Goal: Transaction & Acquisition: Book appointment/travel/reservation

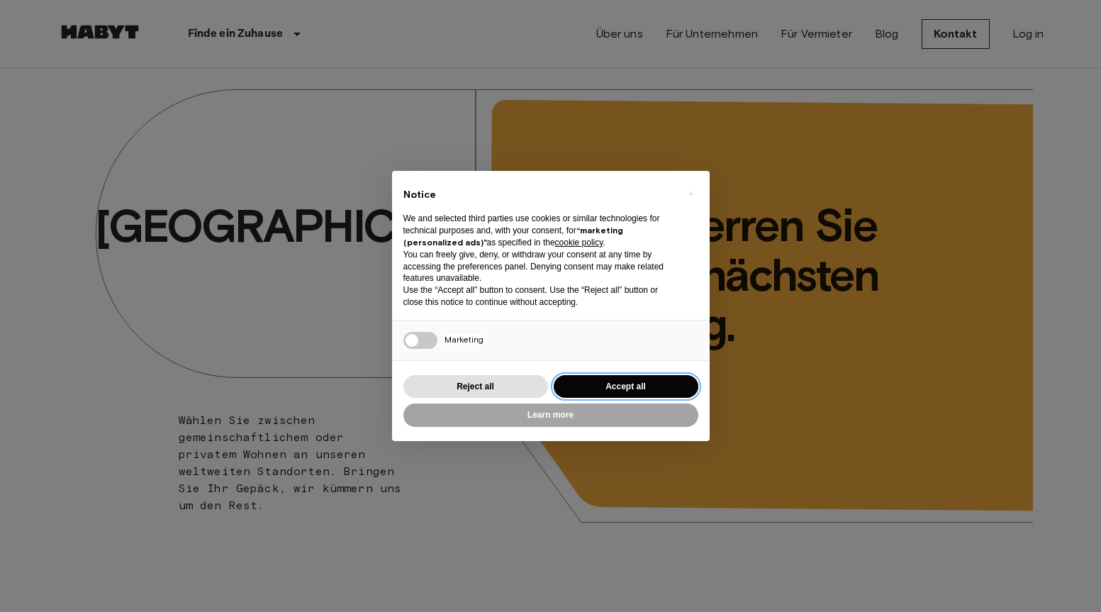
click at [641, 379] on button "Accept all" at bounding box center [626, 386] width 145 height 23
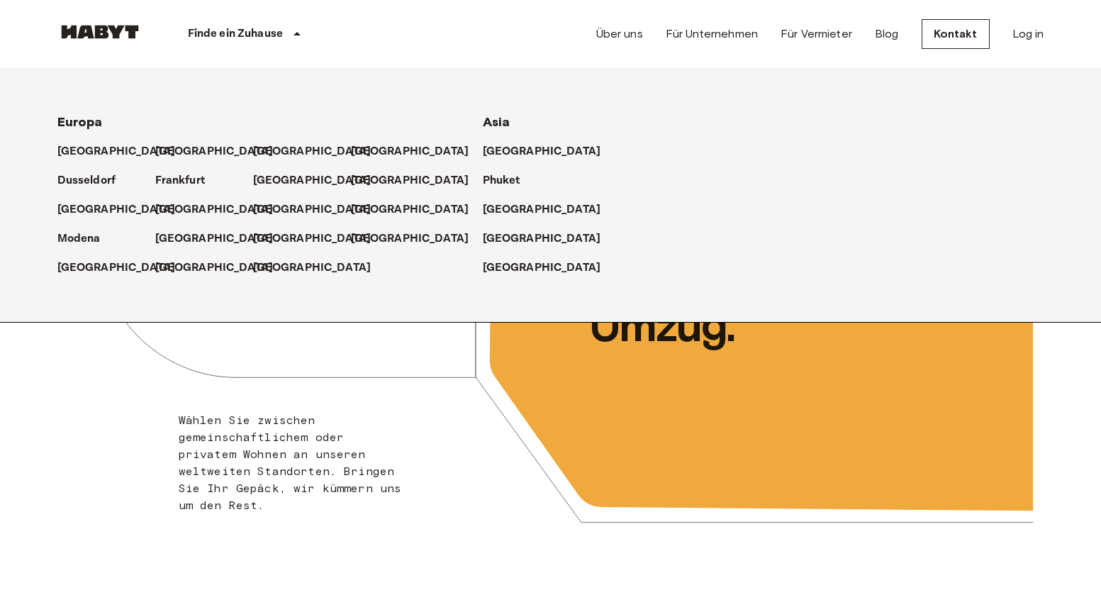
click at [283, 31] on div "Finde ein Zuhause" at bounding box center [247, 34] width 209 height 68
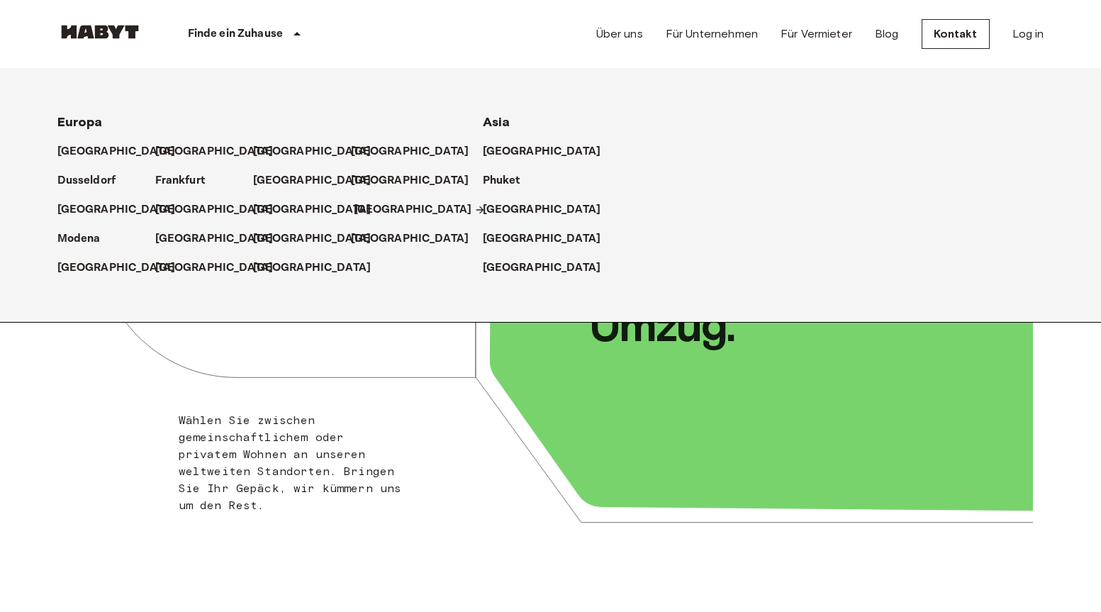
click at [363, 211] on p "[GEOGRAPHIC_DATA]" at bounding box center [413, 209] width 118 height 17
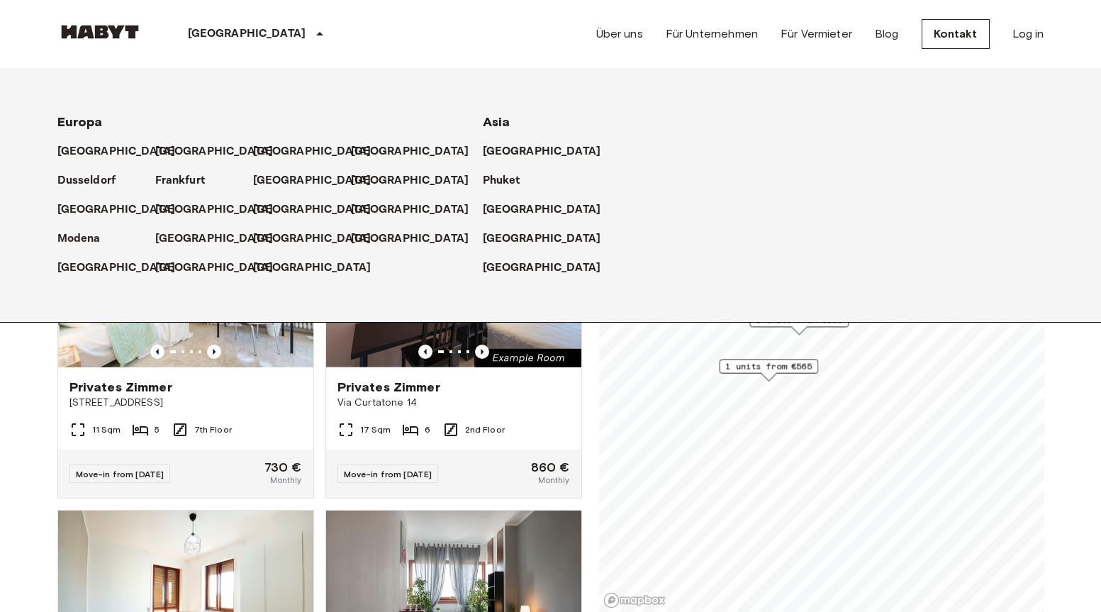
click at [569, 43] on div "[GEOGRAPHIC_DATA] [GEOGRAPHIC_DATA] [GEOGRAPHIC_DATA] [GEOGRAPHIC_DATA] [GEOGRA…" at bounding box center [550, 34] width 987 height 68
click at [60, 421] on div "11 Sqm 5 7th Floor" at bounding box center [185, 435] width 255 height 28
click at [305, 37] on div "[GEOGRAPHIC_DATA] [GEOGRAPHIC_DATA] [GEOGRAPHIC_DATA] [GEOGRAPHIC_DATA] [GEOGRA…" at bounding box center [550, 34] width 987 height 68
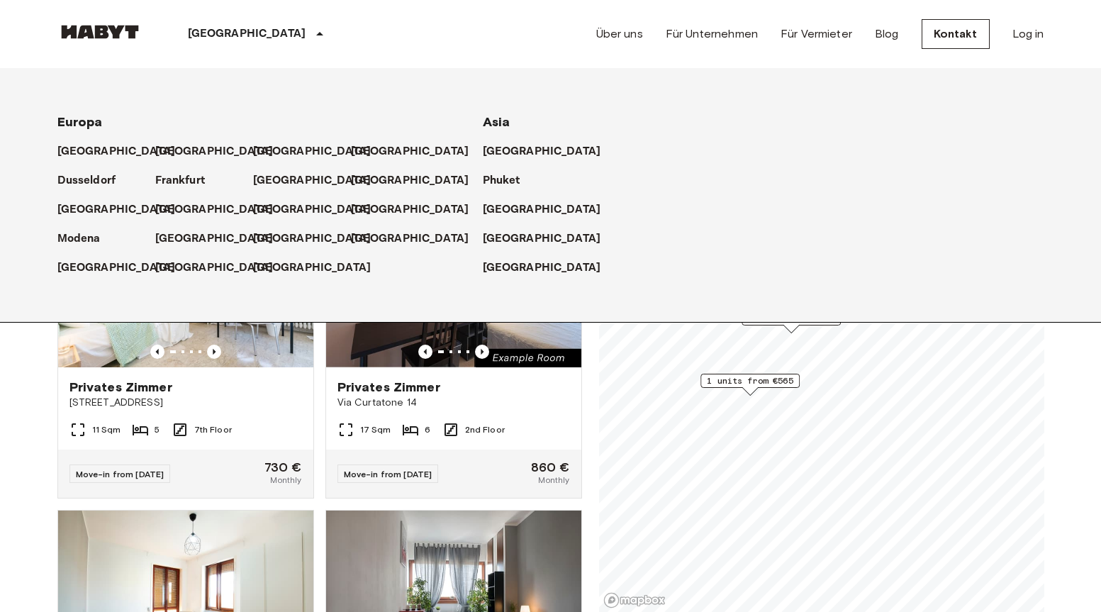
click at [220, 38] on p "[GEOGRAPHIC_DATA]" at bounding box center [247, 34] width 118 height 17
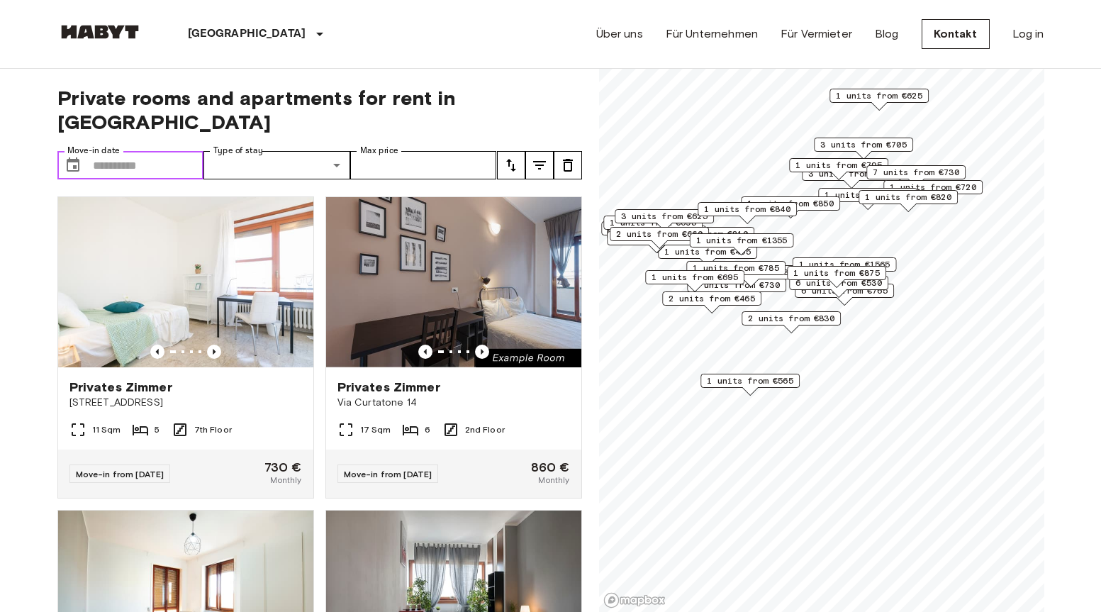
click at [134, 151] on input "Move-in date" at bounding box center [148, 165] width 111 height 28
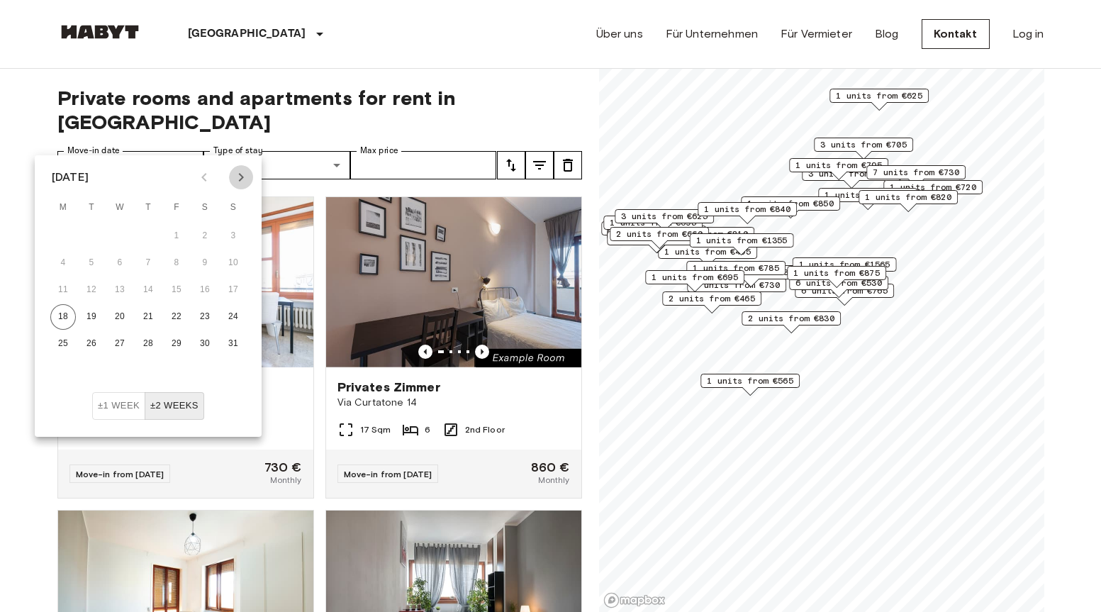
click at [238, 182] on icon "Next month" at bounding box center [241, 177] width 17 height 17
click at [57, 237] on button "1" at bounding box center [63, 236] width 26 height 26
type input "**********"
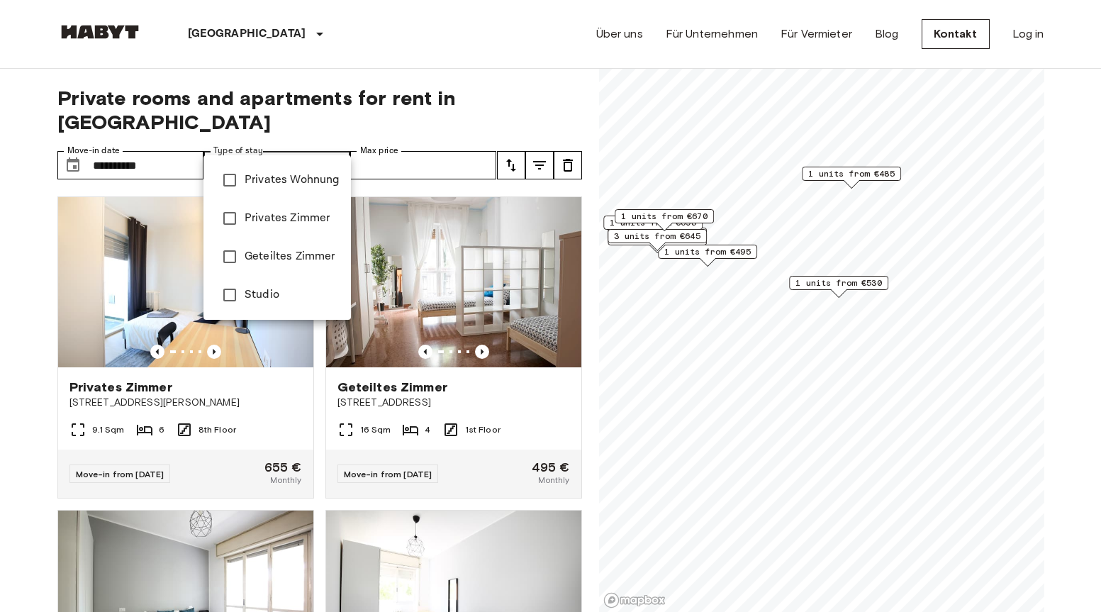
click at [286, 215] on span "Privates Zimmer" at bounding box center [292, 218] width 95 height 17
type input "**********"
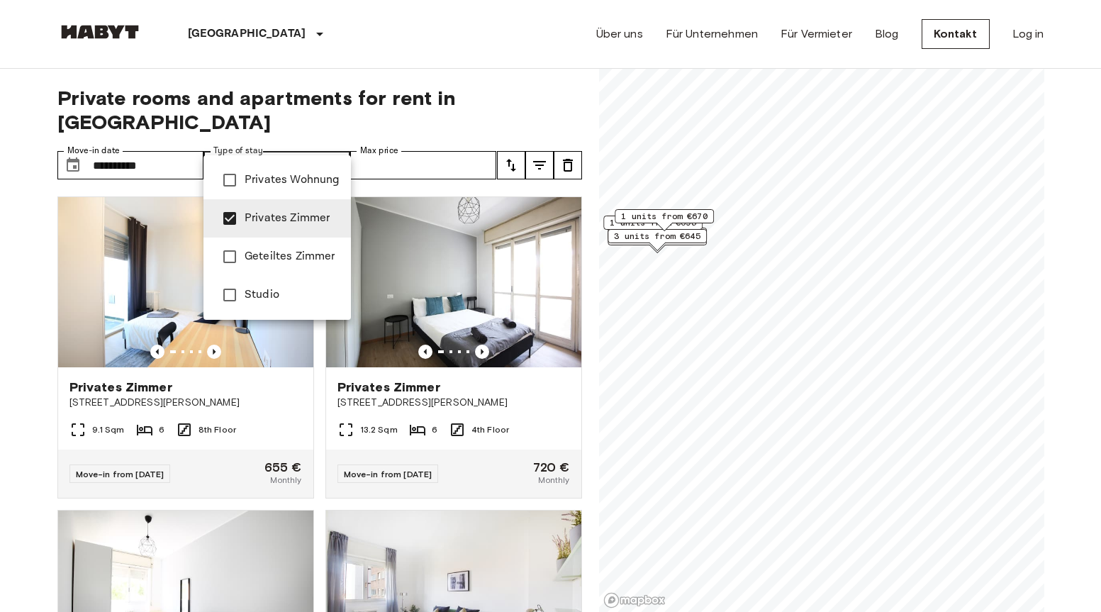
click at [416, 142] on div at bounding box center [550, 306] width 1101 height 612
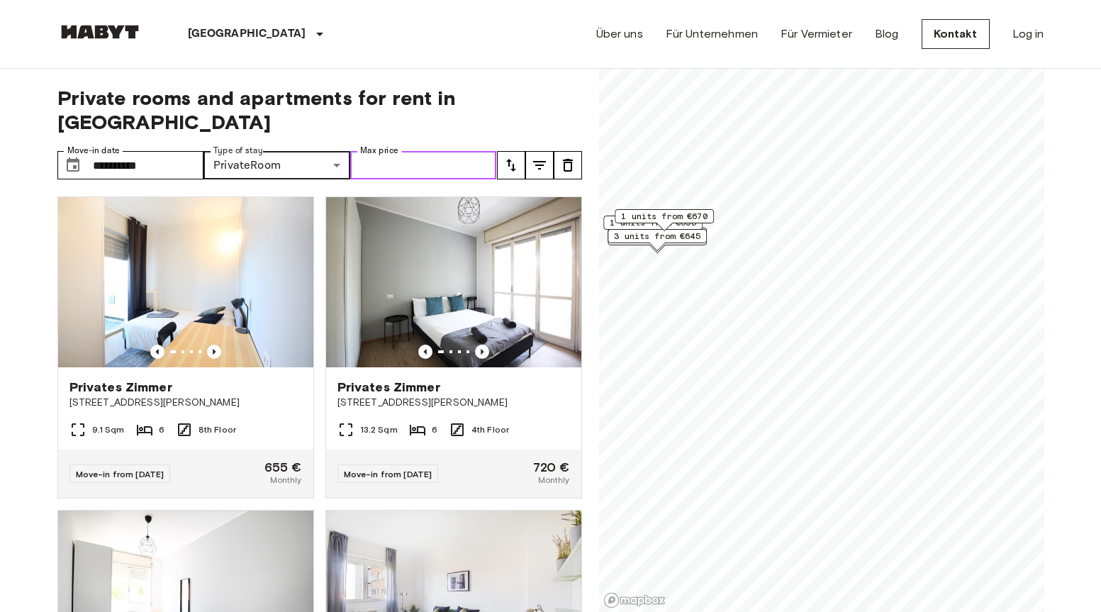
click at [457, 151] on input "Max price" at bounding box center [423, 165] width 147 height 28
click at [551, 103] on span "Private rooms and apartments for rent in [GEOGRAPHIC_DATA]" at bounding box center [319, 110] width 525 height 48
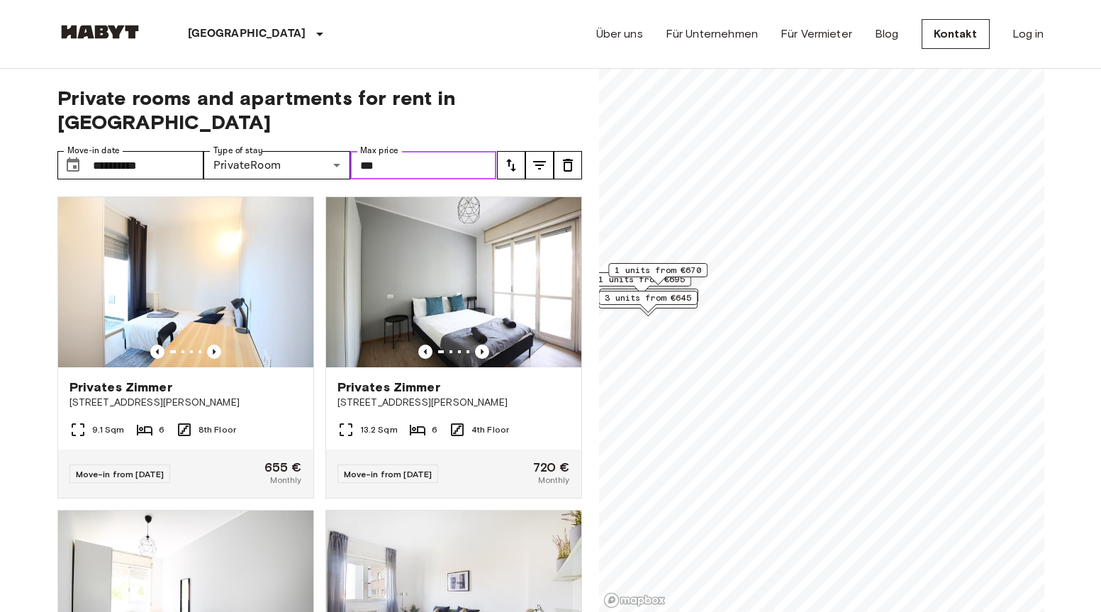
click at [425, 151] on input "***" at bounding box center [423, 165] width 147 height 28
type input "***"
click at [526, 104] on span "Private rooms and apartments for rent in [GEOGRAPHIC_DATA]" at bounding box center [319, 110] width 525 height 48
click at [161, 151] on input "**********" at bounding box center [148, 165] width 111 height 28
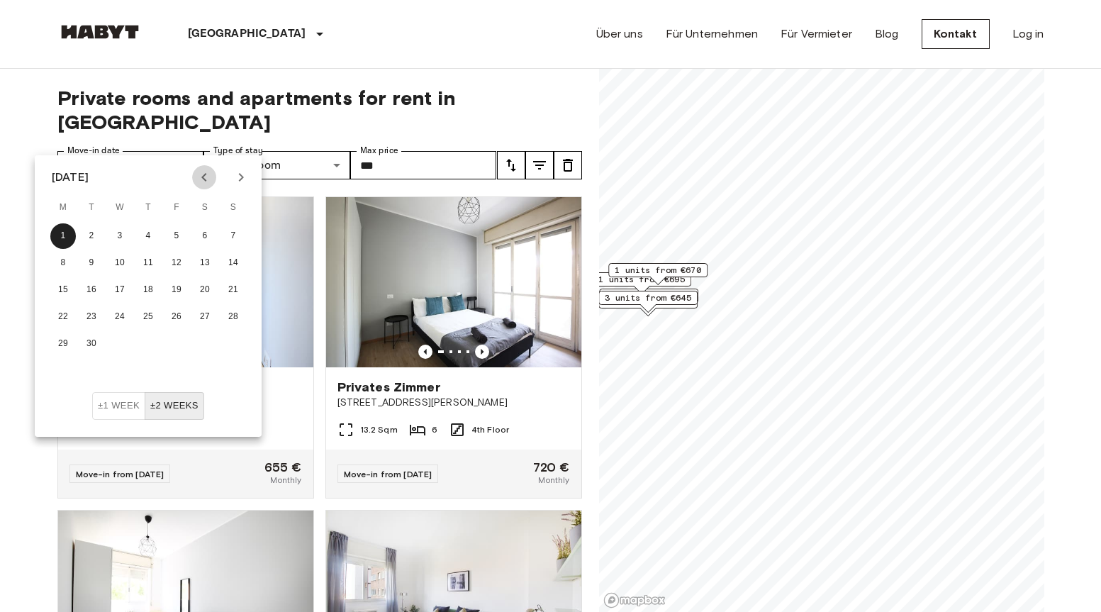
click at [202, 177] on icon "Previous month" at bounding box center [204, 177] width 17 height 17
click at [147, 317] on button "21" at bounding box center [148, 317] width 26 height 26
type input "**********"
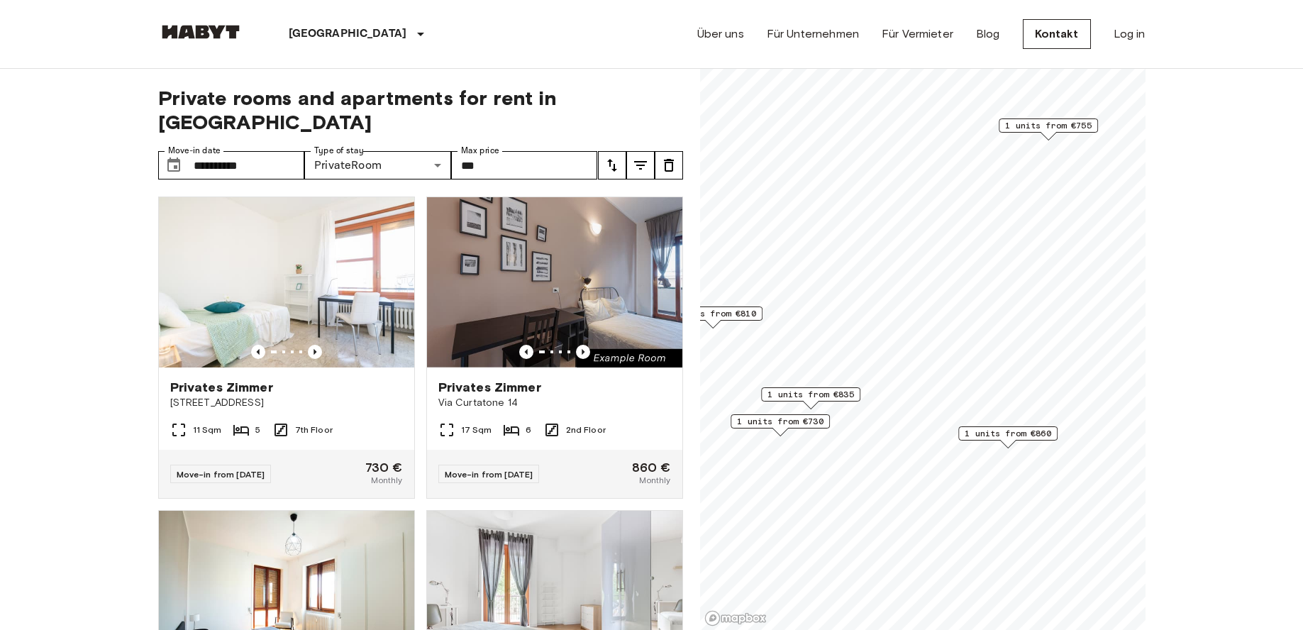
click at [696, 433] on span "1 units from €860" at bounding box center [1007, 433] width 87 height 13
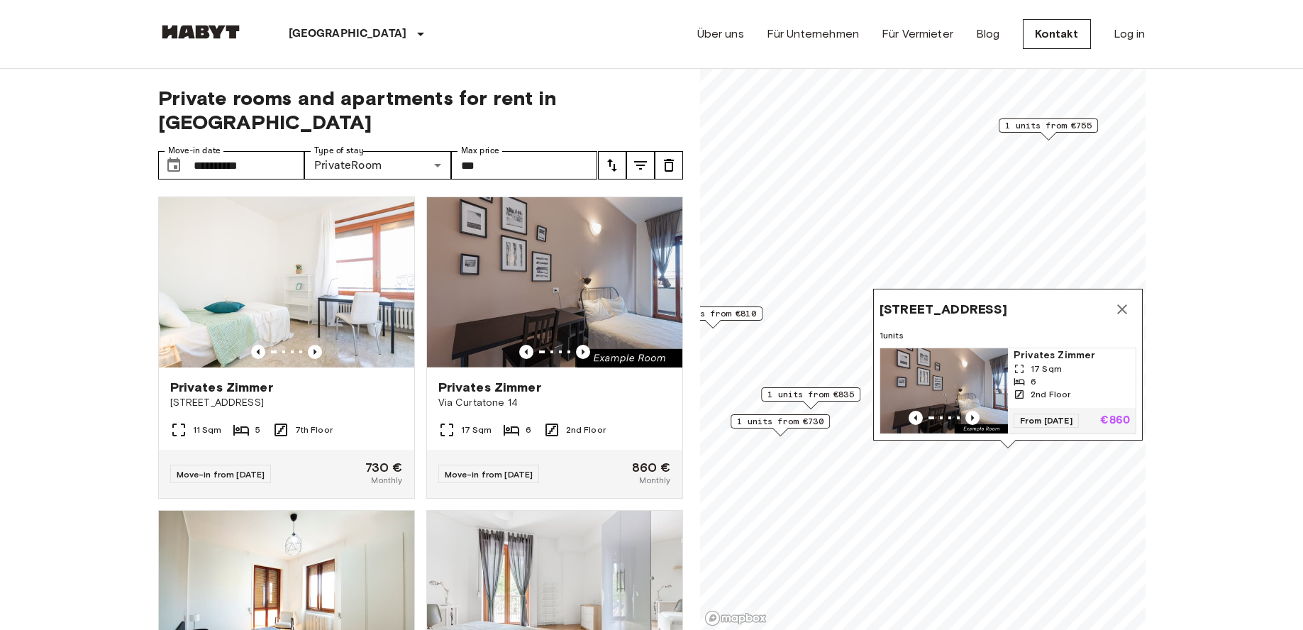
click at [696, 375] on img "Map marker" at bounding box center [944, 390] width 128 height 85
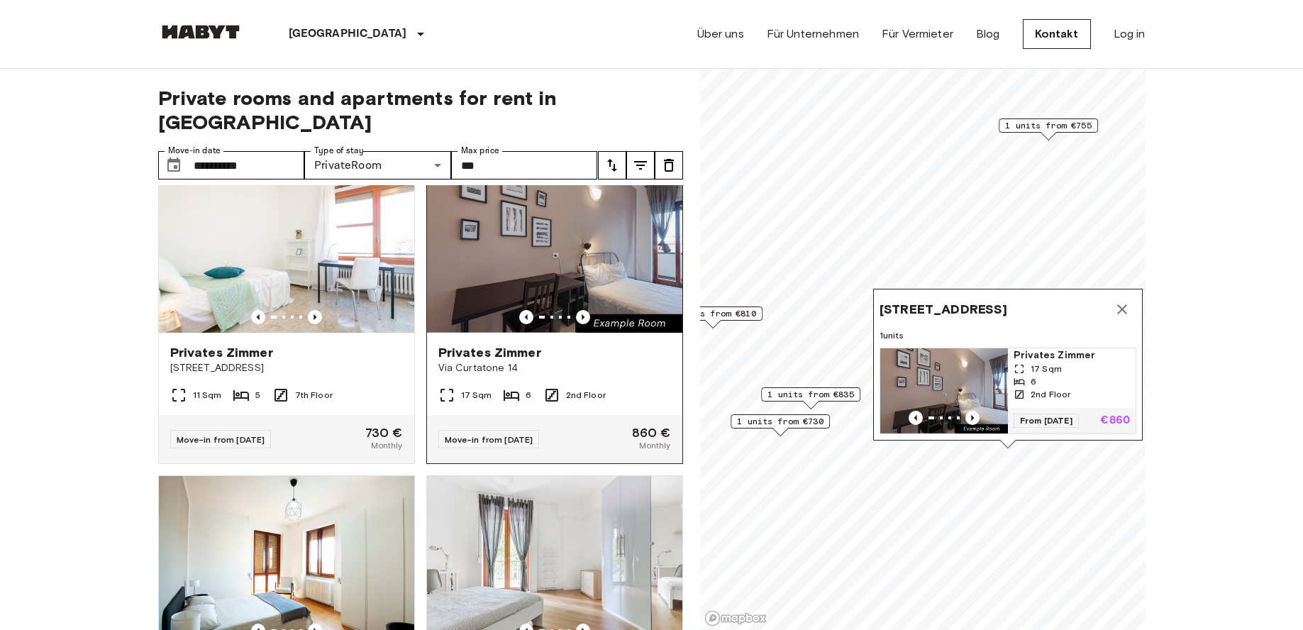
scroll to position [35, 0]
click at [696, 304] on icon "Map marker" at bounding box center [1122, 309] width 10 height 10
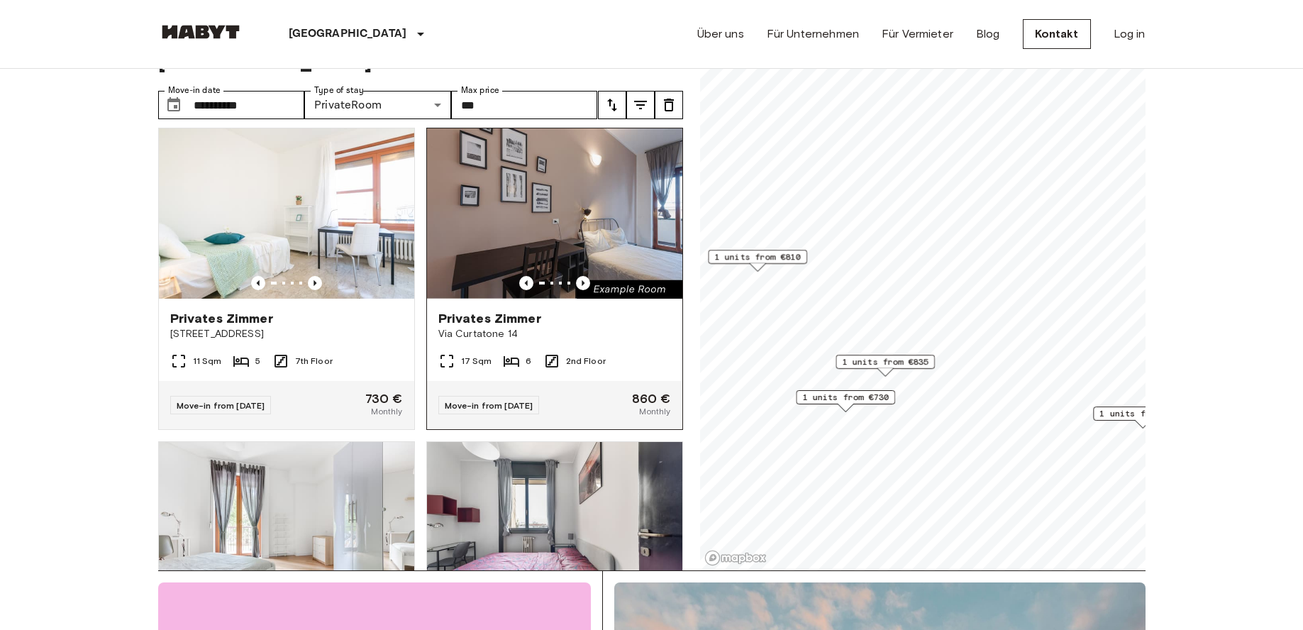
scroll to position [11, 0]
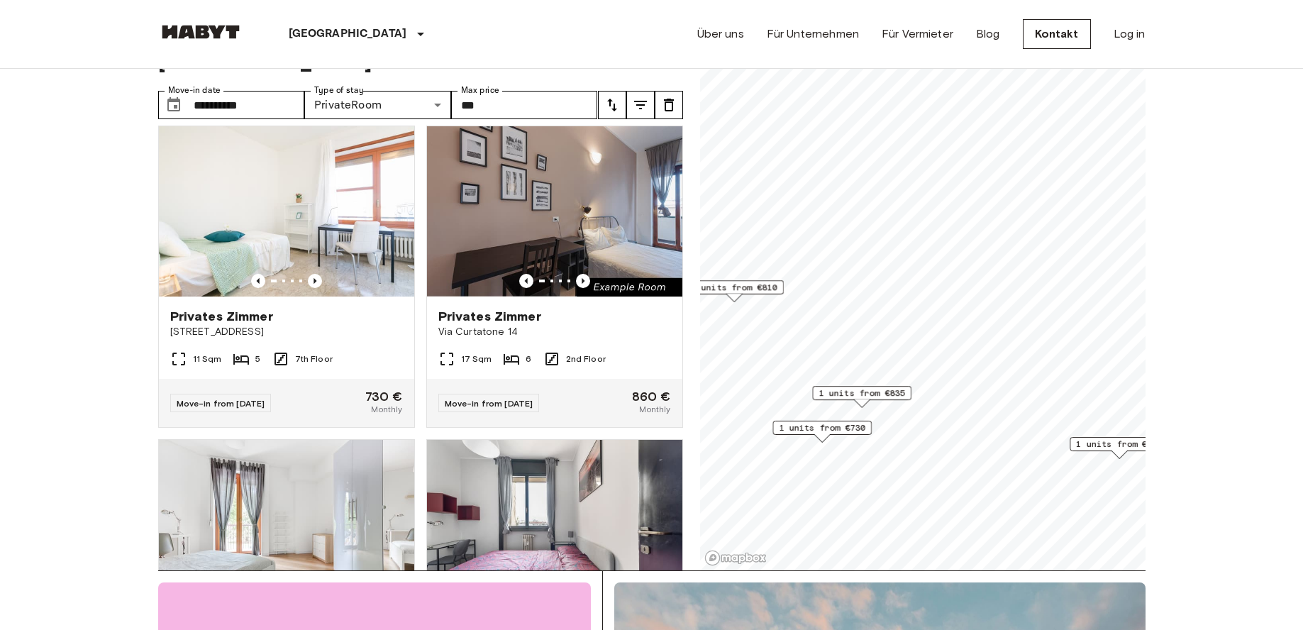
click at [696, 396] on span "1 units from €835" at bounding box center [861, 392] width 87 height 13
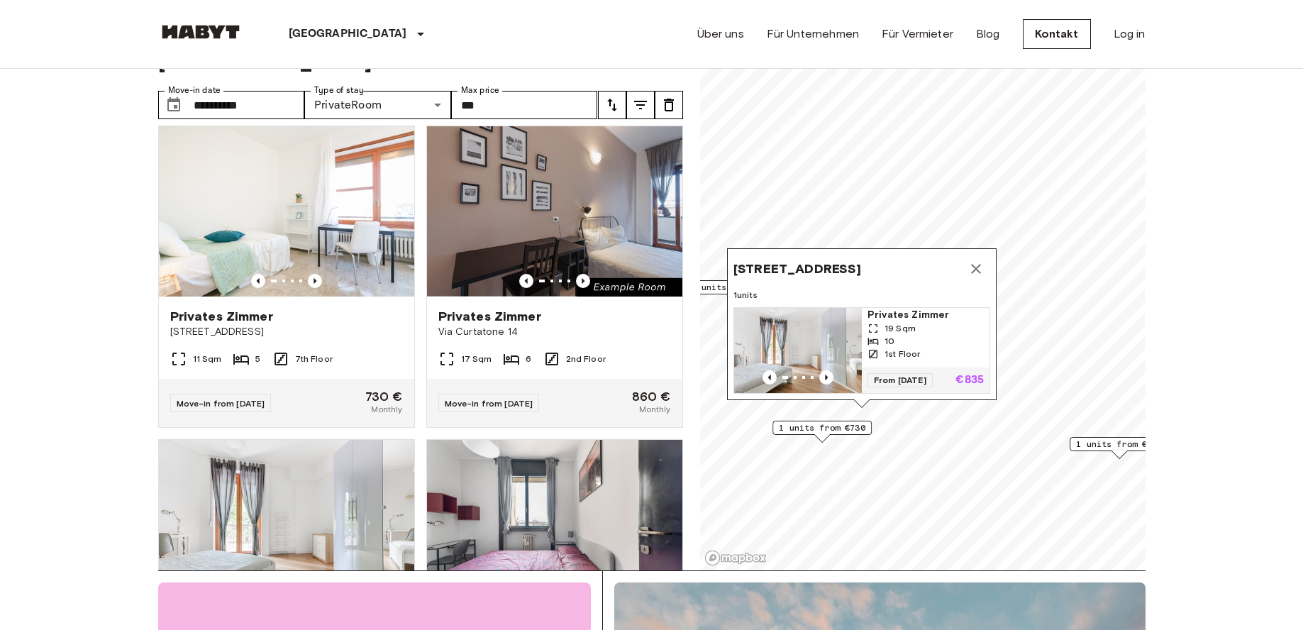
click at [696, 260] on icon "Map marker" at bounding box center [975, 268] width 17 height 17
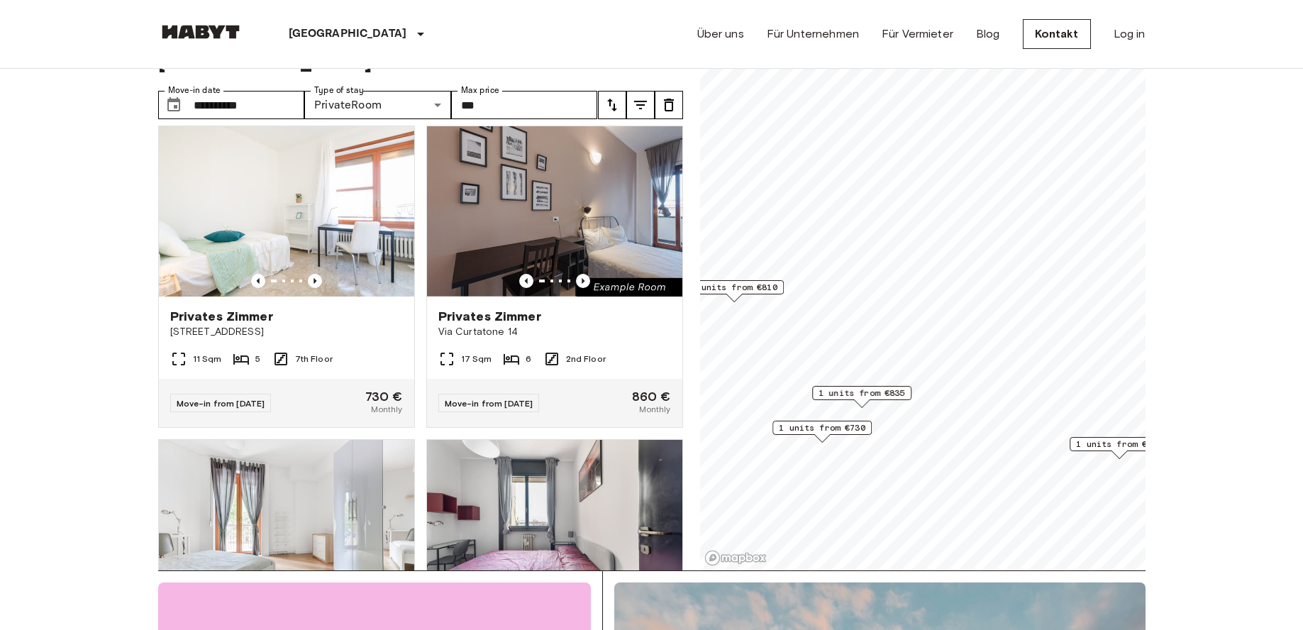
click at [696, 427] on span "1 units from €730" at bounding box center [822, 427] width 87 height 13
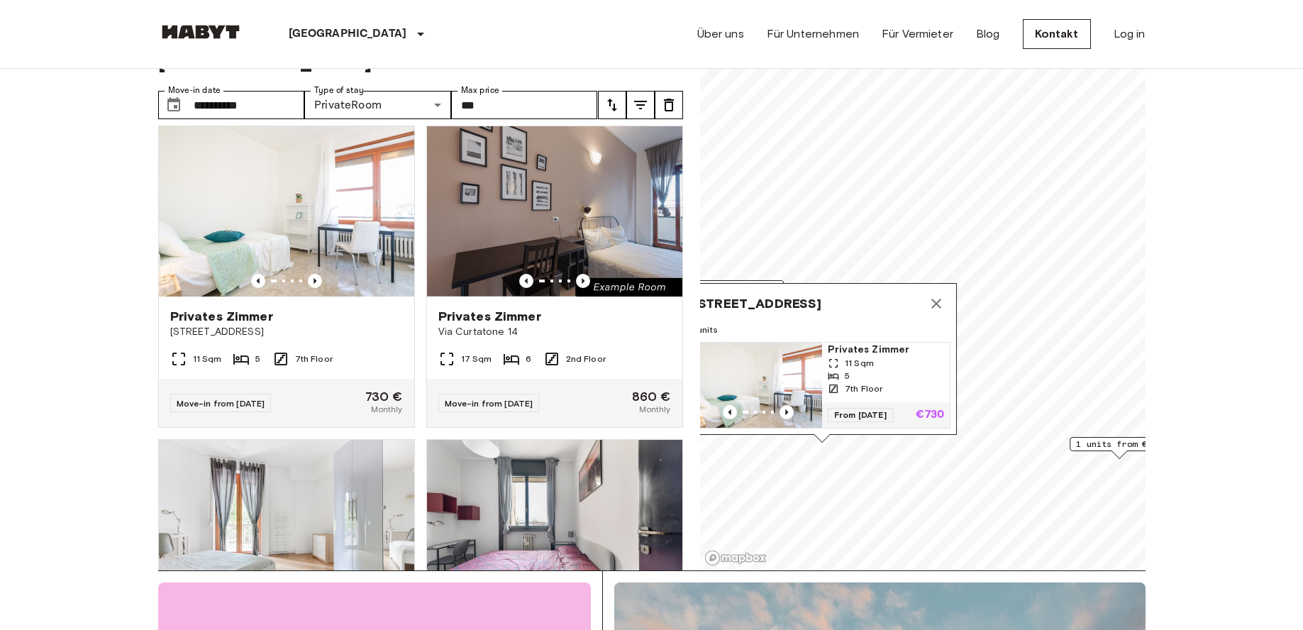
click at [696, 369] on img "Map marker" at bounding box center [758, 384] width 128 height 85
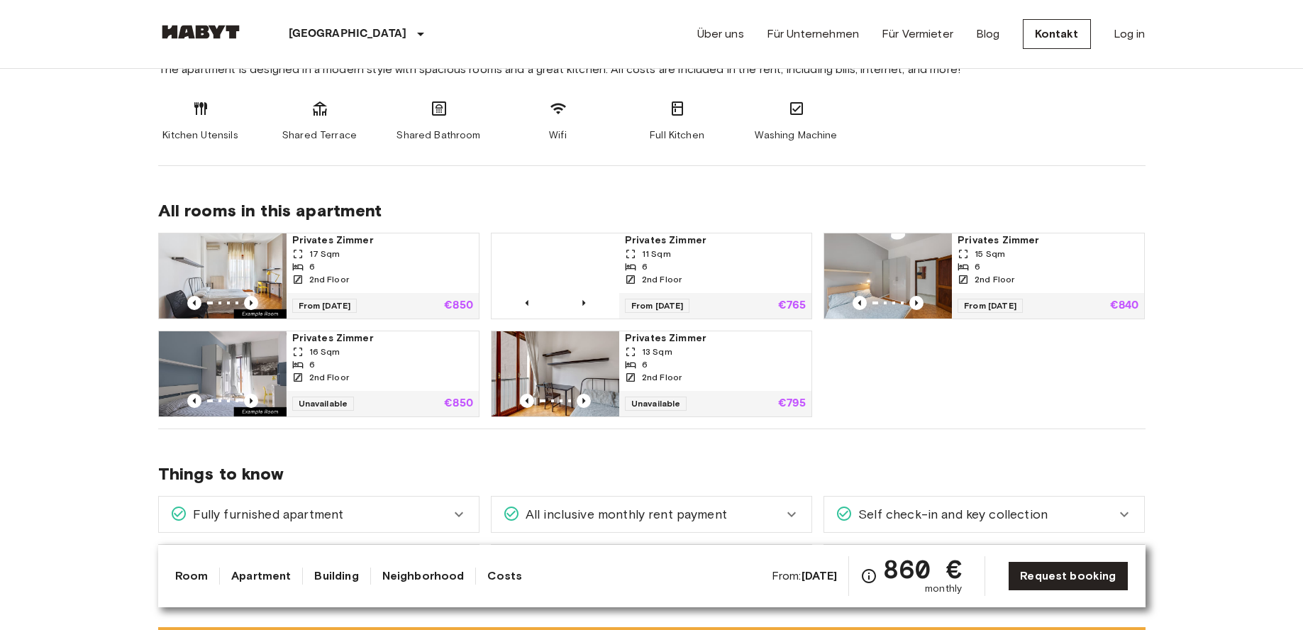
scroll to position [760, 0]
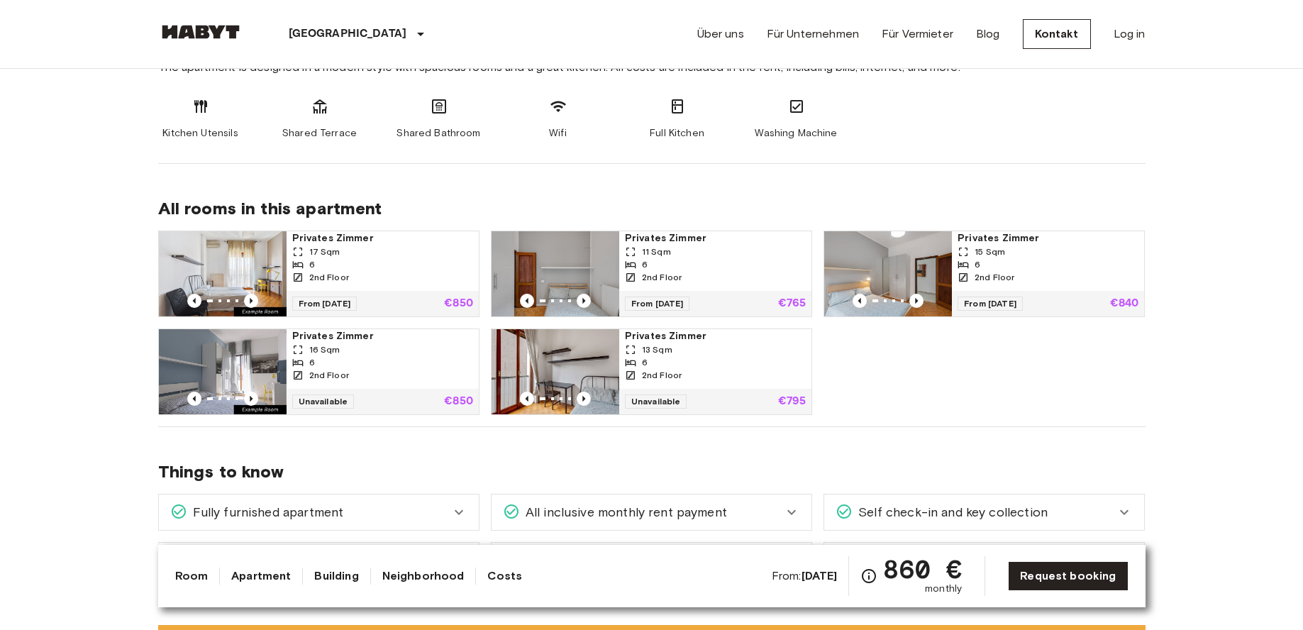
click at [939, 576] on span "860 €" at bounding box center [922, 569] width 79 height 26
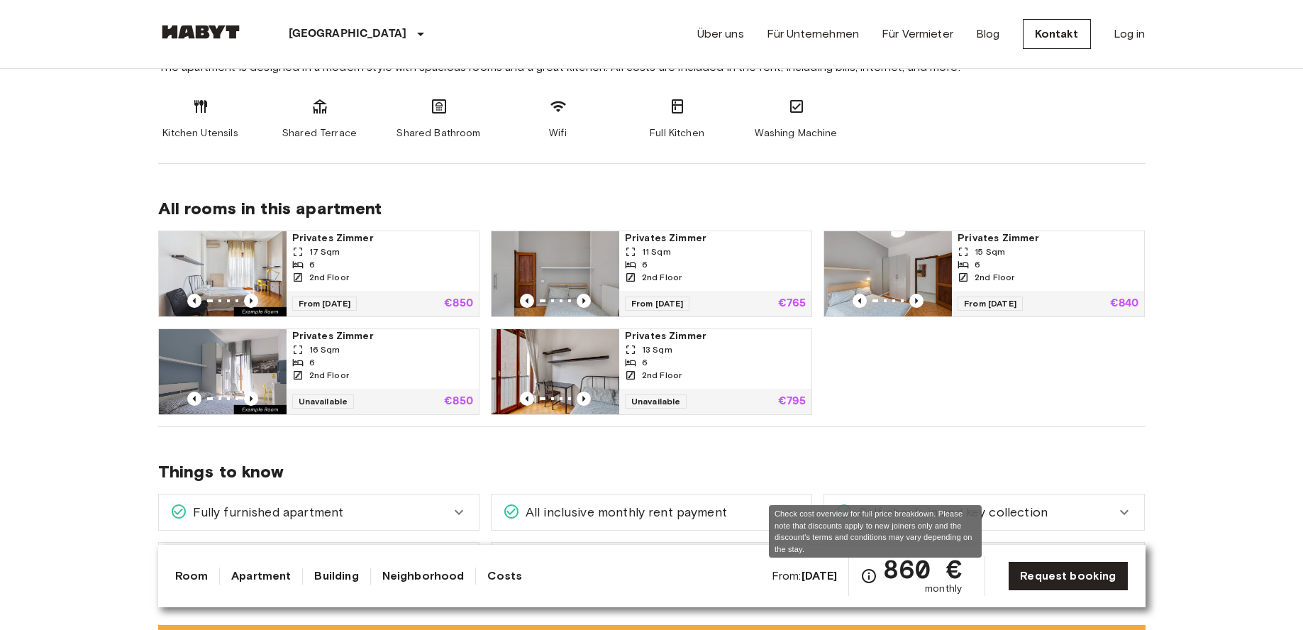
click at [876, 576] on icon "Check cost overview for full price breakdown. Please note that discounts apply …" at bounding box center [868, 575] width 17 height 17
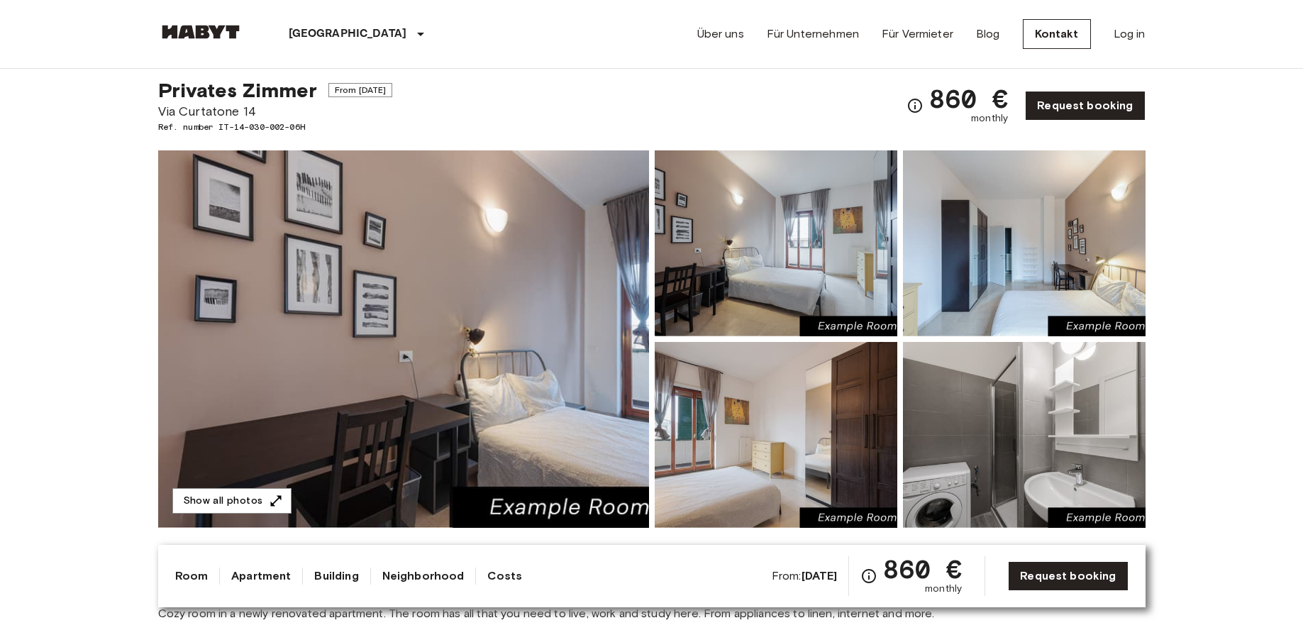
scroll to position [31, 0]
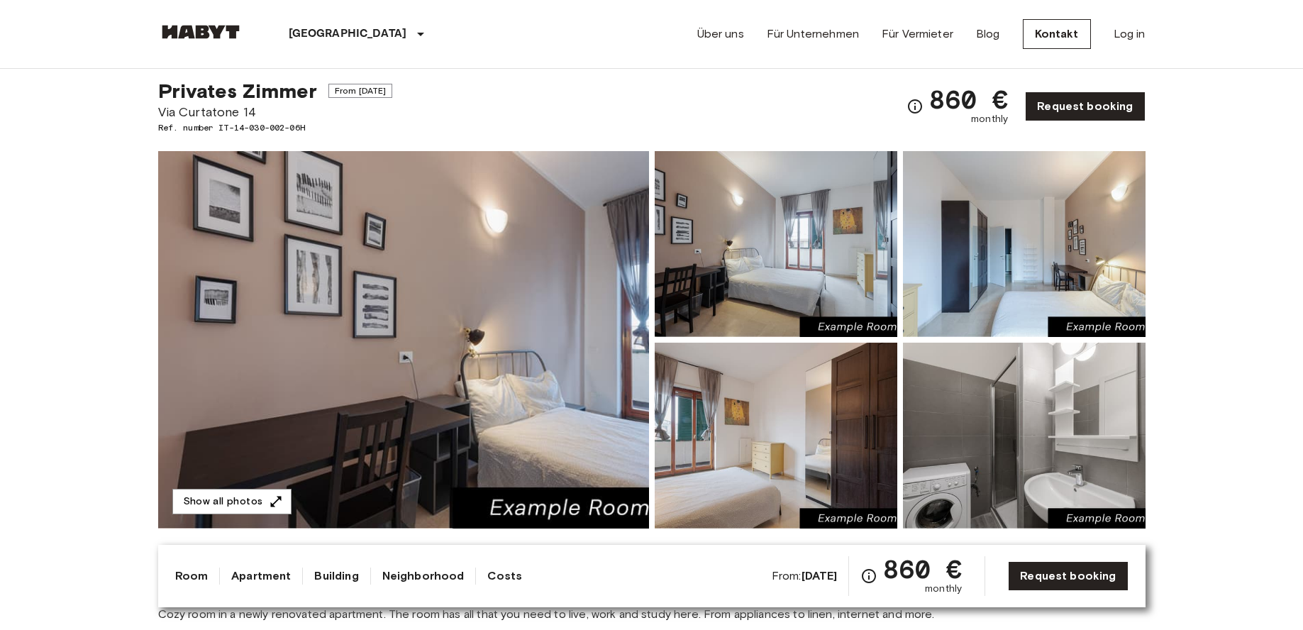
click at [595, 385] on img at bounding box center [403, 339] width 491 height 377
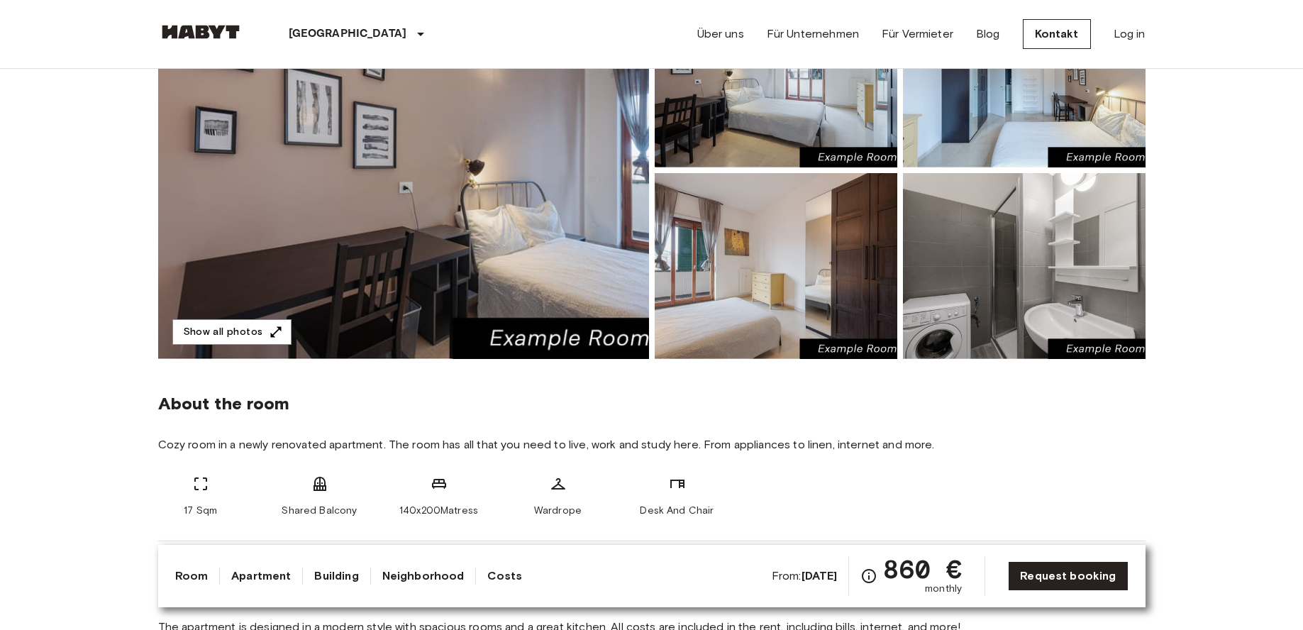
scroll to position [228, 0]
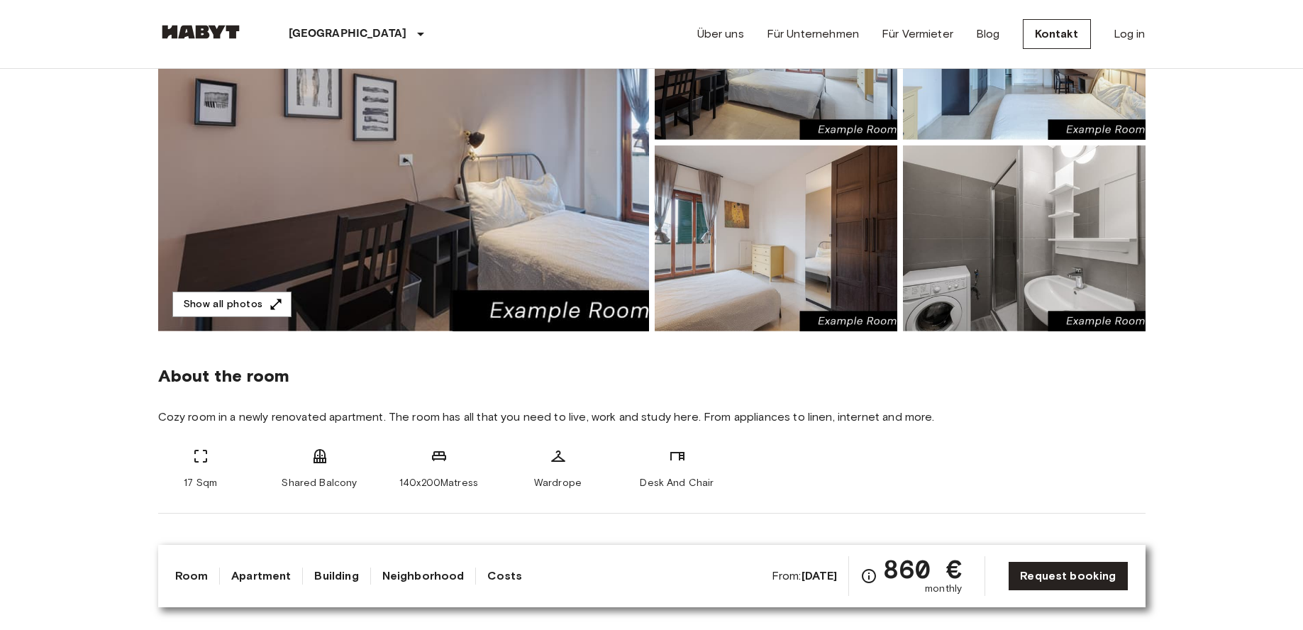
click at [205, 464] on icon at bounding box center [200, 455] width 17 height 17
click at [256, 305] on button "Show all photos" at bounding box center [231, 304] width 119 height 26
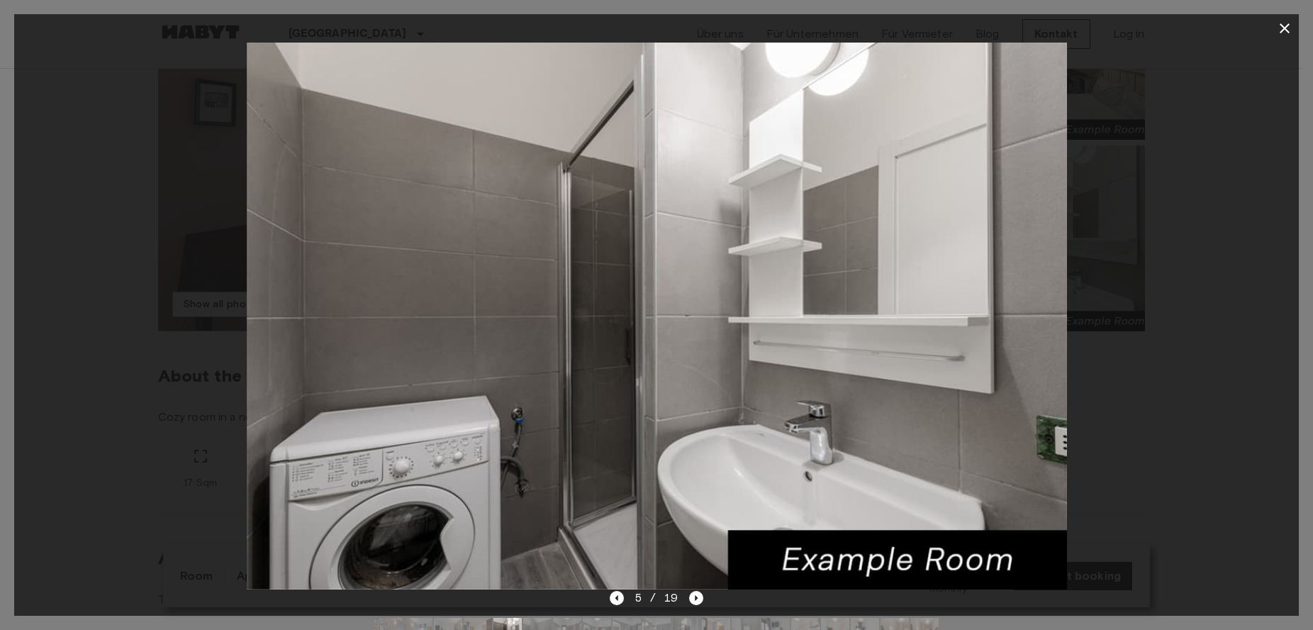
click at [1289, 26] on icon "button" at bounding box center [1284, 28] width 17 height 17
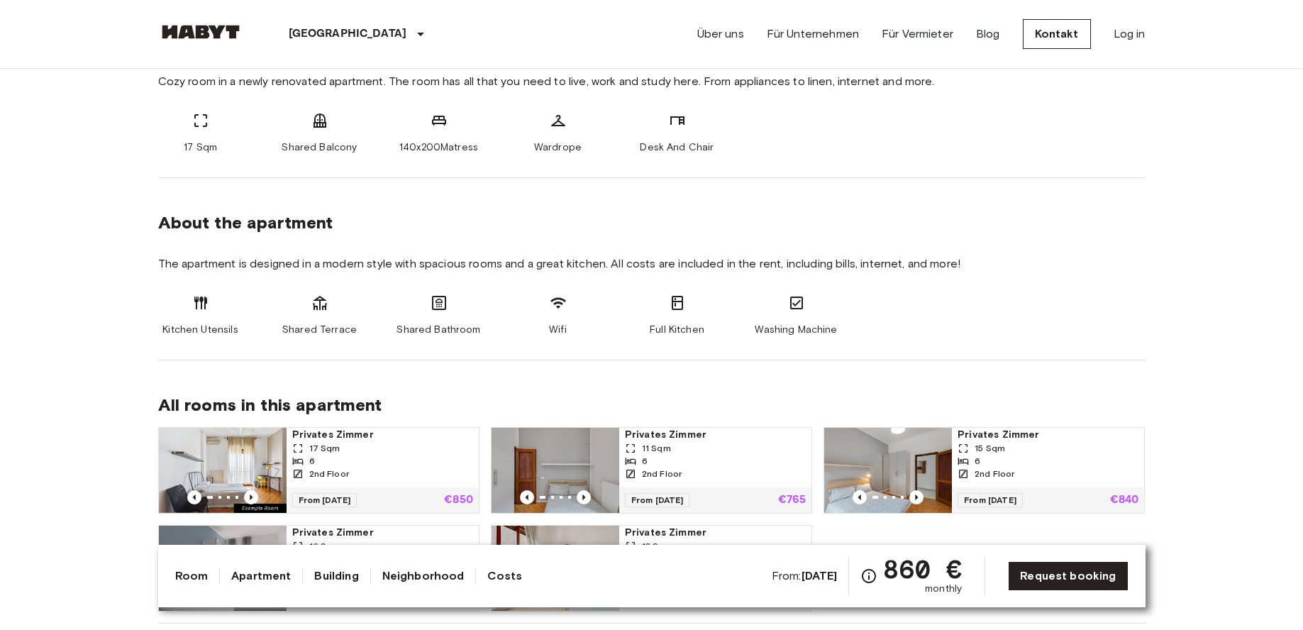
scroll to position [567, 0]
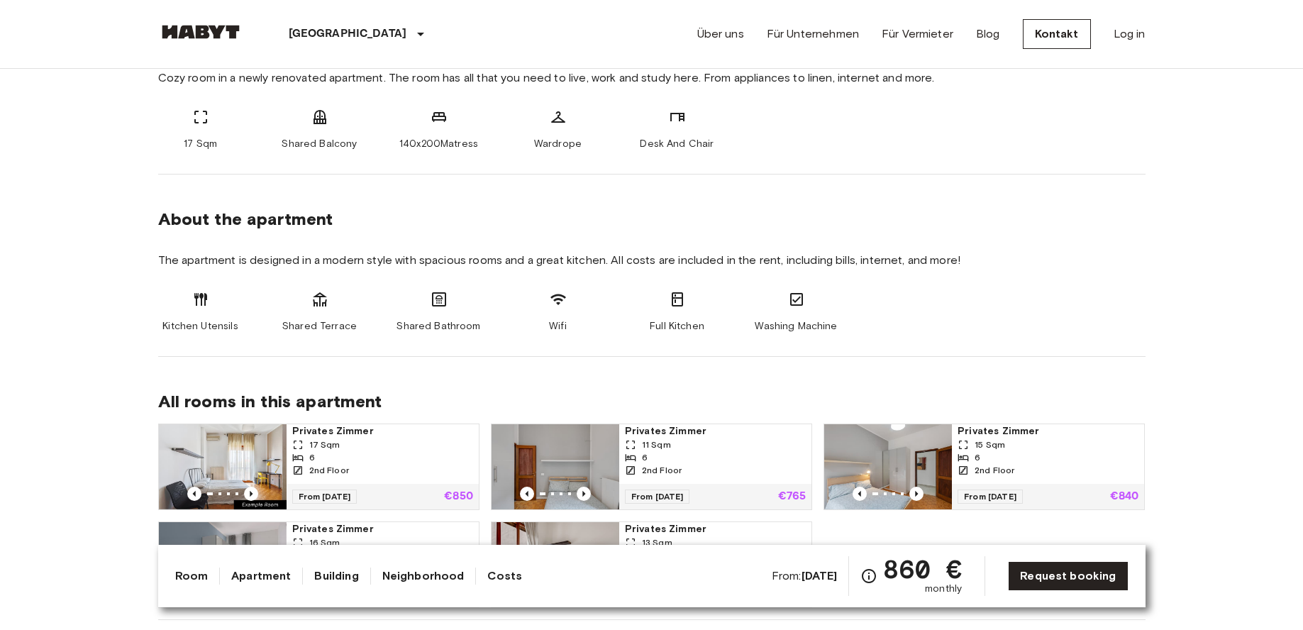
click at [317, 303] on icon at bounding box center [319, 299] width 17 height 17
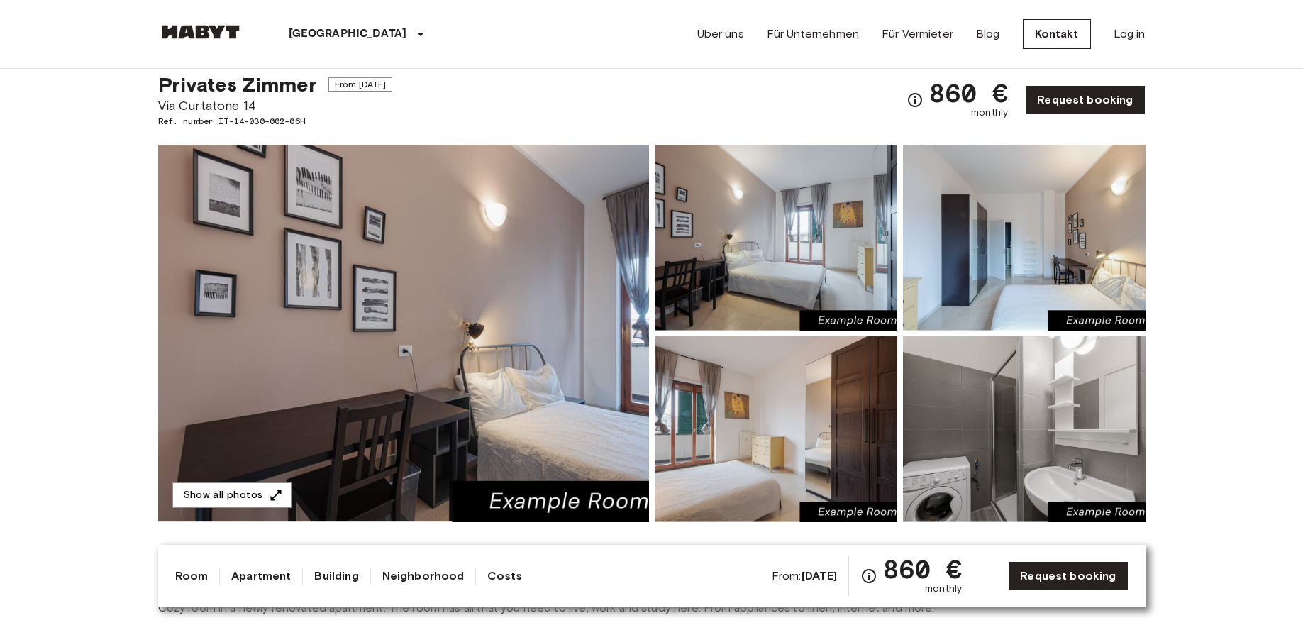
scroll to position [38, 0]
drag, startPoint x: 158, startPoint y: 106, endPoint x: 264, endPoint y: 108, distance: 105.7
click at [264, 108] on span "Via Curtatone 14" at bounding box center [275, 105] width 235 height 18
copy span "Via Curtatone 14"
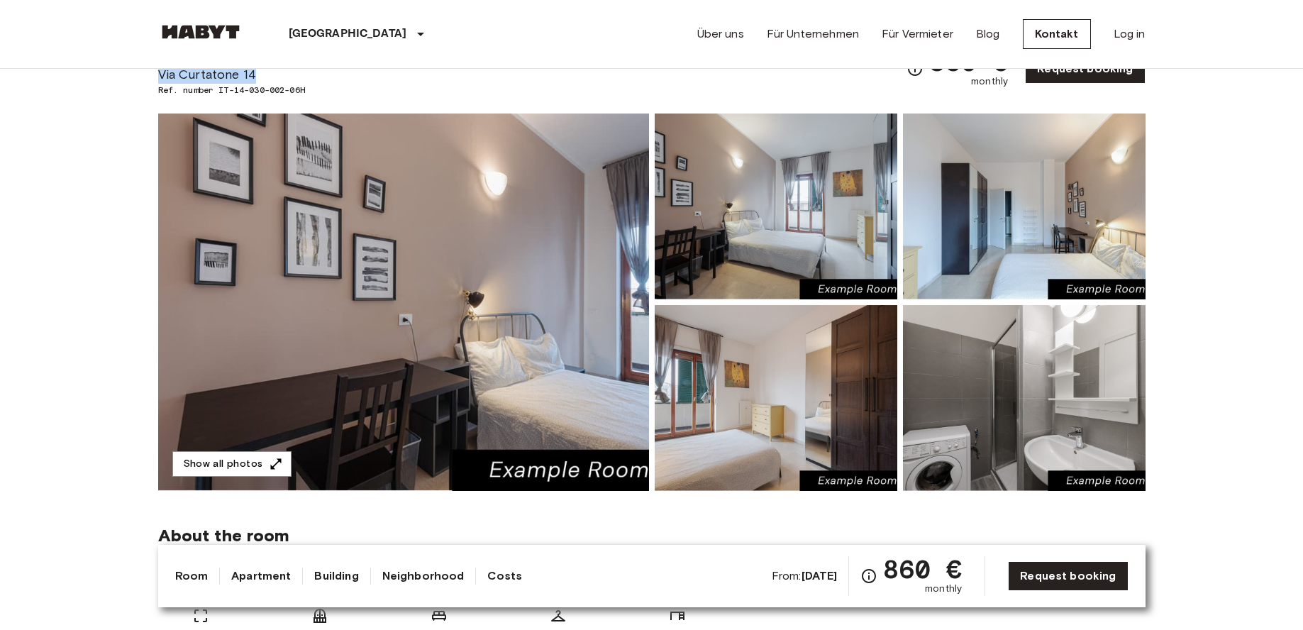
scroll to position [87, 0]
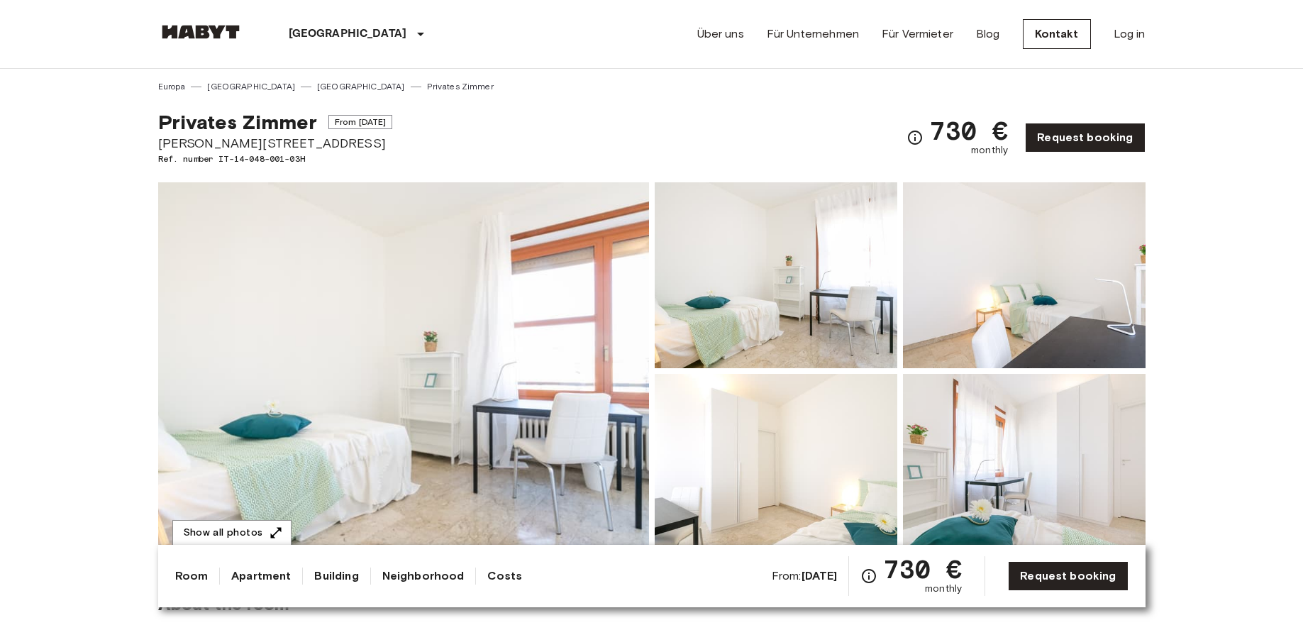
drag, startPoint x: 95, startPoint y: 224, endPoint x: 110, endPoint y: 196, distance: 32.0
drag, startPoint x: 154, startPoint y: 143, endPoint x: 259, endPoint y: 143, distance: 104.9
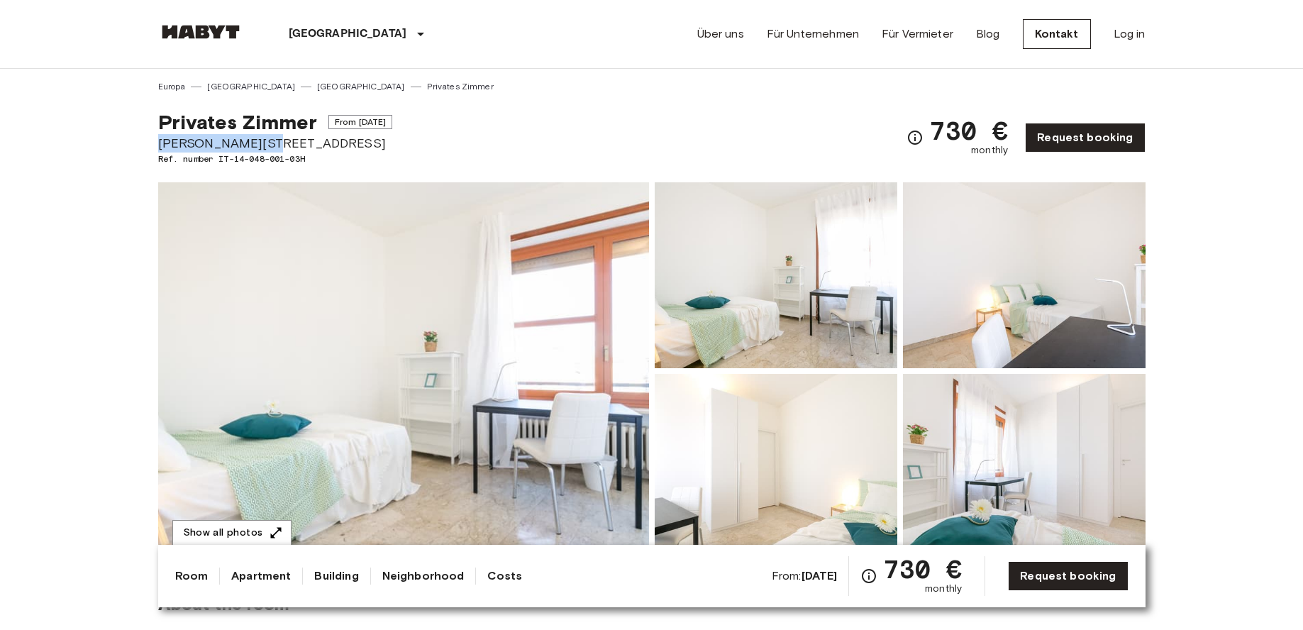
copy span "[STREET_ADDRESS]"
